Goal: Information Seeking & Learning: Learn about a topic

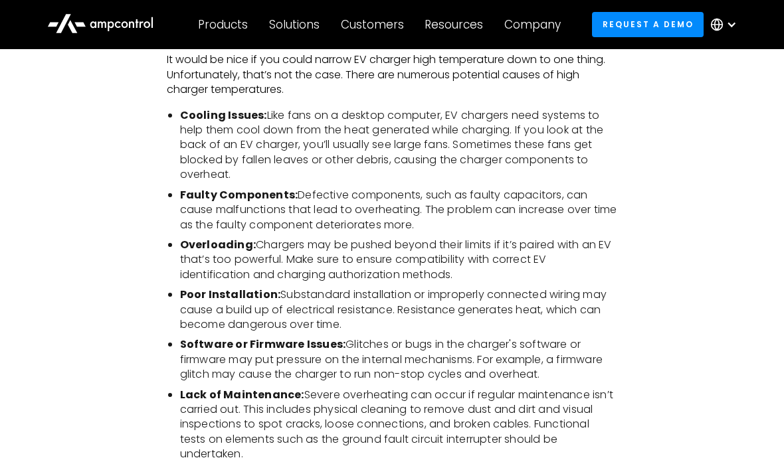
scroll to position [934, 0]
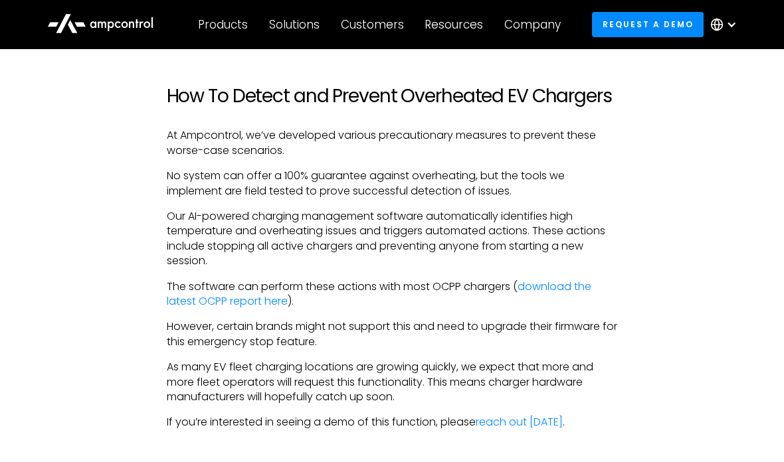
scroll to position [1834, 0]
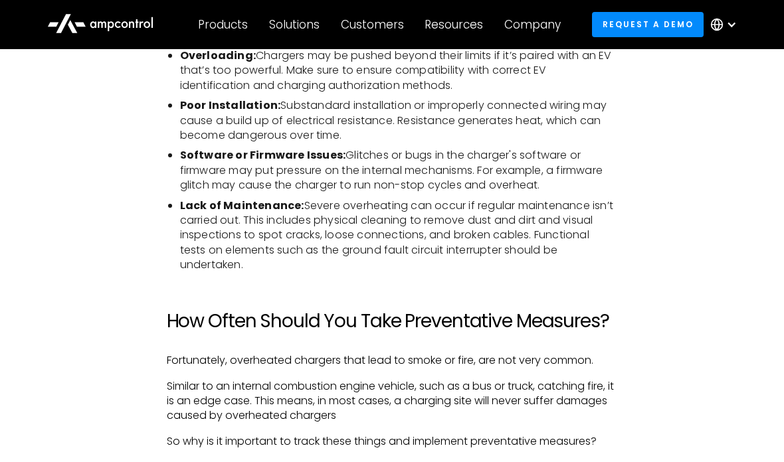
scroll to position [1103, 0]
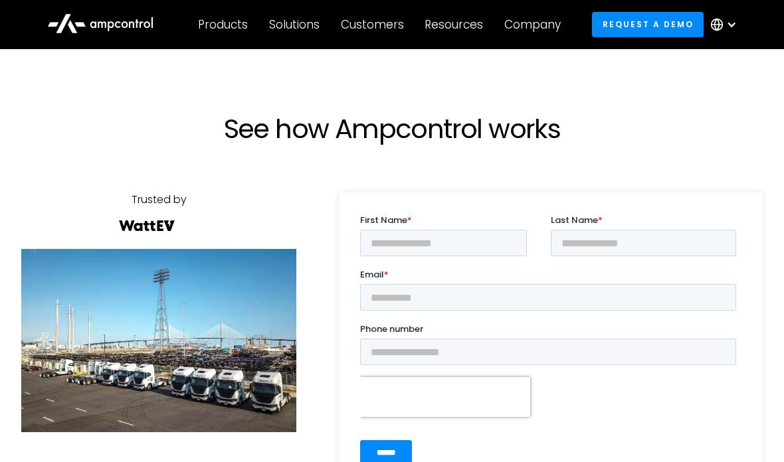
click at [228, 27] on div "Products" at bounding box center [223, 24] width 50 height 15
